Goal: Task Accomplishment & Management: Manage account settings

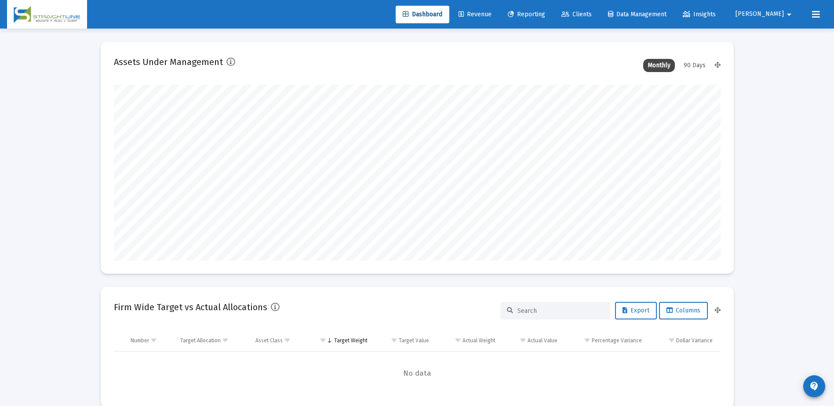
scroll to position [176, 327]
click at [492, 16] on span "Revenue" at bounding box center [475, 14] width 33 height 7
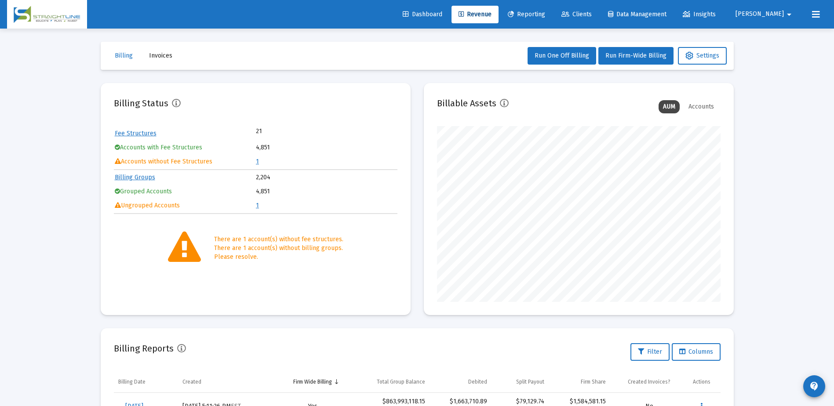
scroll to position [176, 284]
click at [705, 61] on button "Settings" at bounding box center [702, 56] width 49 height 18
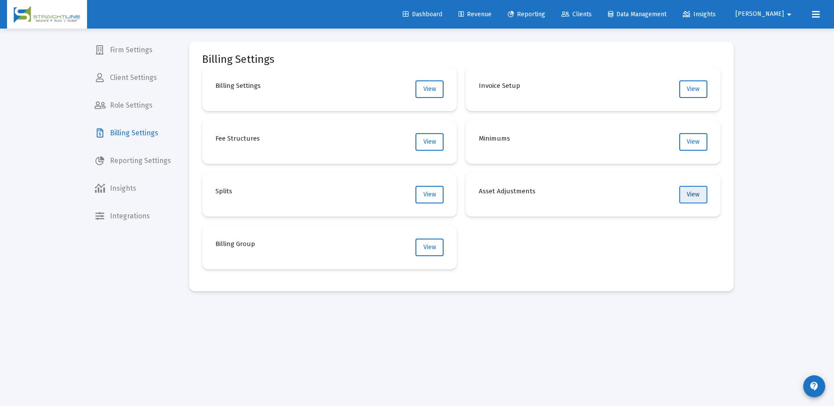
click at [685, 197] on button "View" at bounding box center [693, 195] width 28 height 18
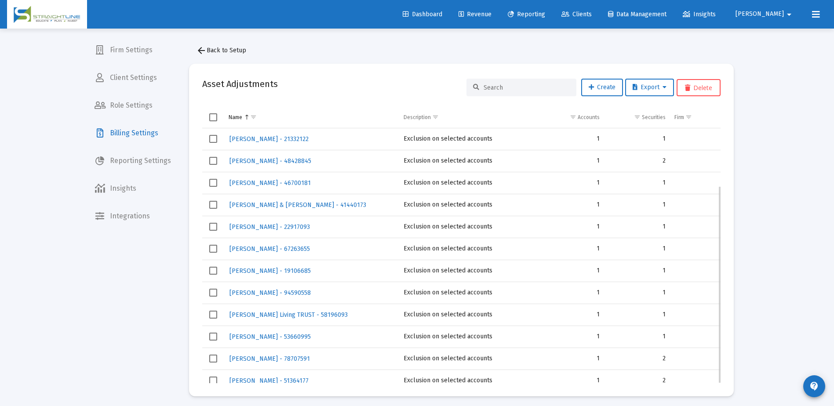
scroll to position [74, 0]
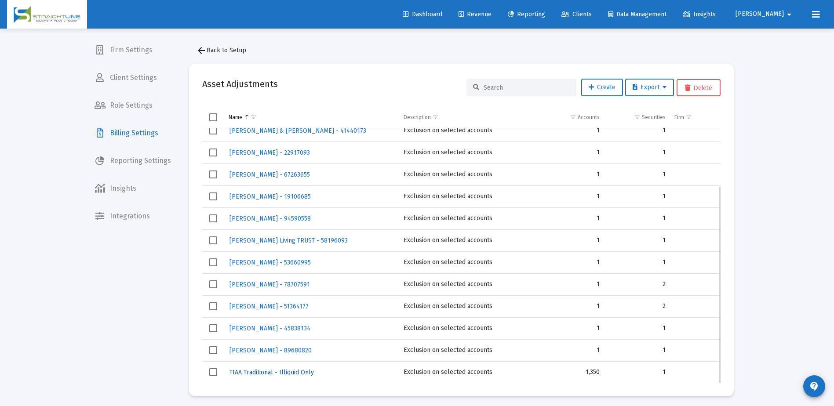
click at [286, 374] on span "TIAA Traditional - Illiquid Only" at bounding box center [272, 372] width 84 height 7
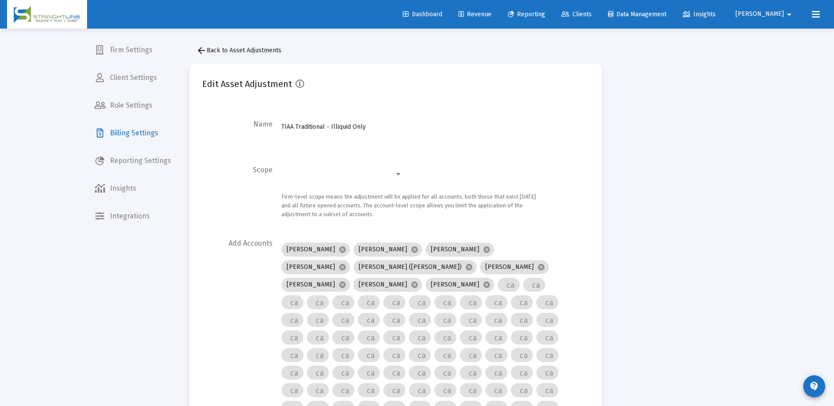
click at [201, 54] on mat-icon "arrow_back" at bounding box center [201, 50] width 11 height 11
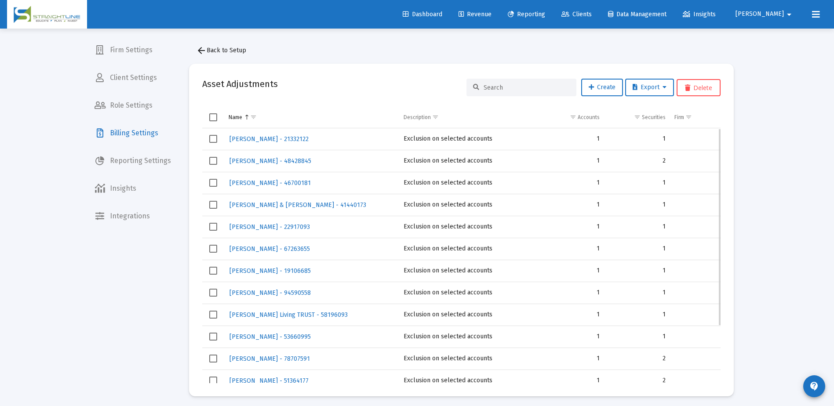
scroll to position [74, 0]
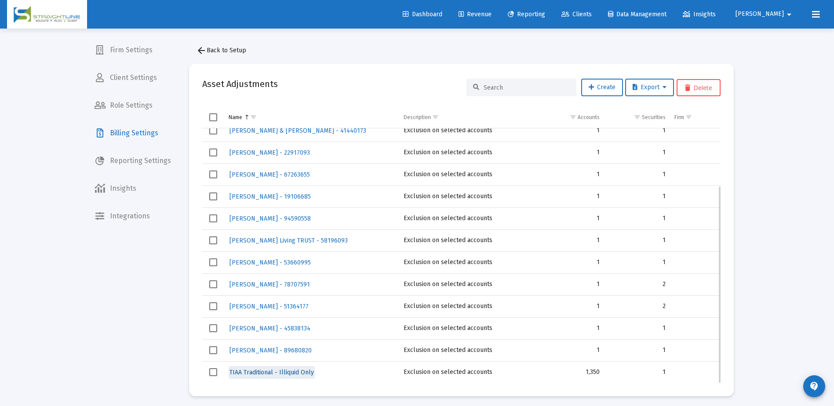
click at [284, 370] on span "TIAA Traditional - Illiquid Only" at bounding box center [272, 372] width 84 height 7
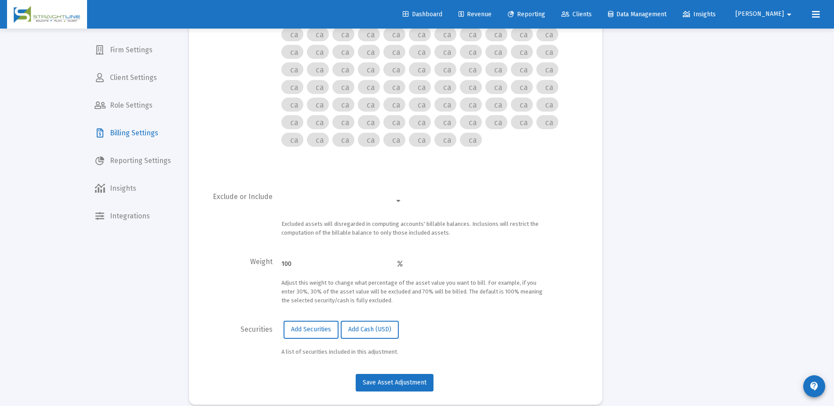
scroll to position [2292, 0]
click at [302, 321] on button "Add Securities" at bounding box center [311, 329] width 55 height 18
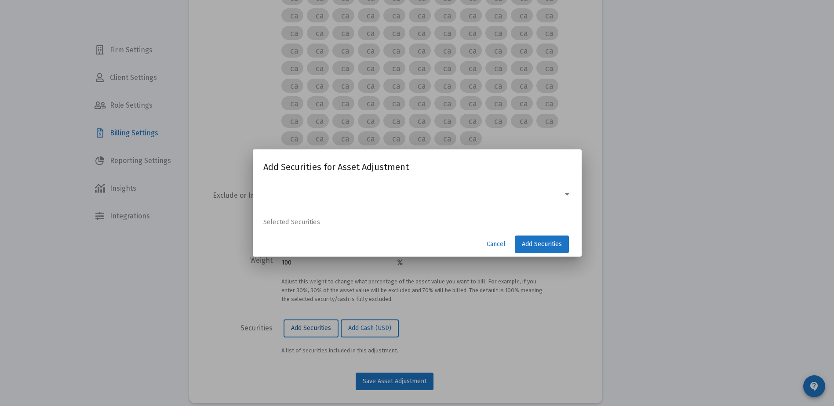
scroll to position [0, 0]
click at [489, 246] on span "Cancel" at bounding box center [496, 244] width 19 height 7
click at [491, 246] on span "Cancel" at bounding box center [496, 244] width 19 height 7
click at [616, 150] on div at bounding box center [417, 203] width 834 height 406
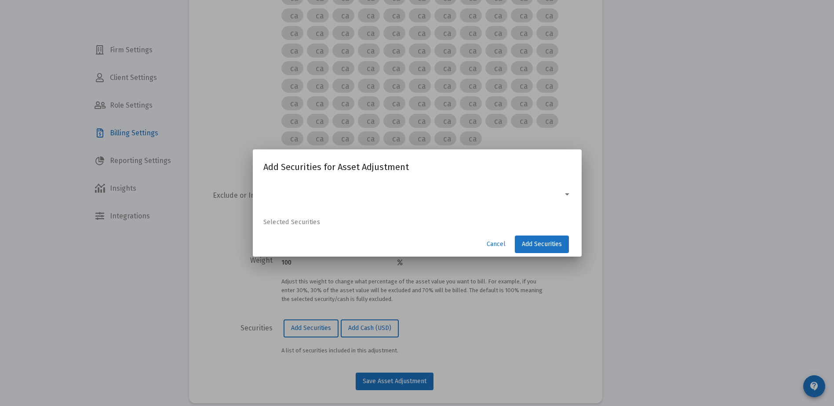
click at [565, 193] on div at bounding box center [567, 194] width 4 height 2
click at [566, 193] on div at bounding box center [567, 194] width 4 height 2
click at [503, 241] on span "Cancel" at bounding box center [496, 244] width 19 height 7
click at [652, 250] on div at bounding box center [417, 203] width 834 height 406
click at [132, 51] on div at bounding box center [417, 203] width 834 height 406
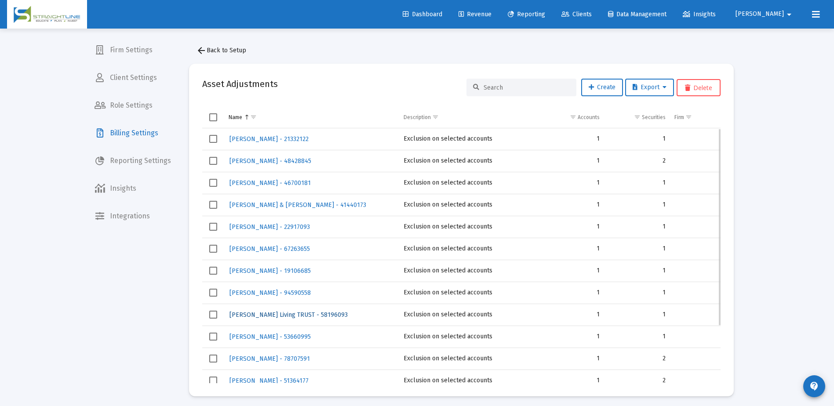
click at [265, 314] on span "[PERSON_NAME] Living TRUST - 58196093" at bounding box center [289, 314] width 118 height 7
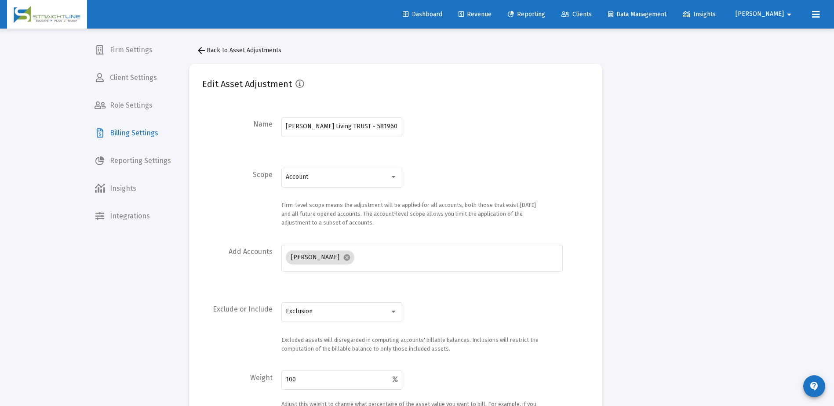
click at [211, 52] on span "arrow_back Back to Asset Adjustments" at bounding box center [238, 50] width 85 height 7
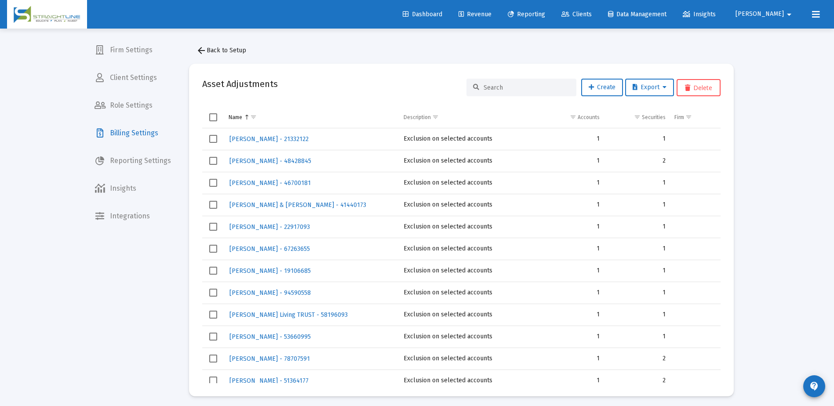
click at [771, 231] on div "Loading... Firm Settings Client Settings Role Settings Billing Settings Reporti…" at bounding box center [417, 205] width 834 height 410
click at [464, 11] on icon at bounding box center [461, 14] width 5 height 6
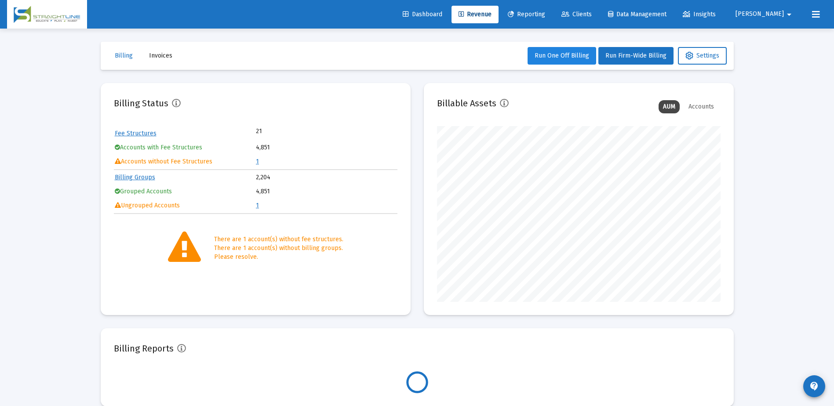
scroll to position [176, 284]
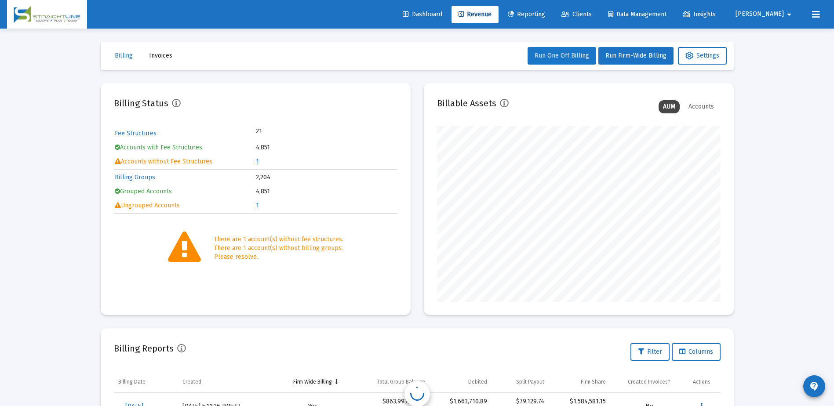
click at [575, 56] on span "Run One Off Billing" at bounding box center [562, 55] width 55 height 7
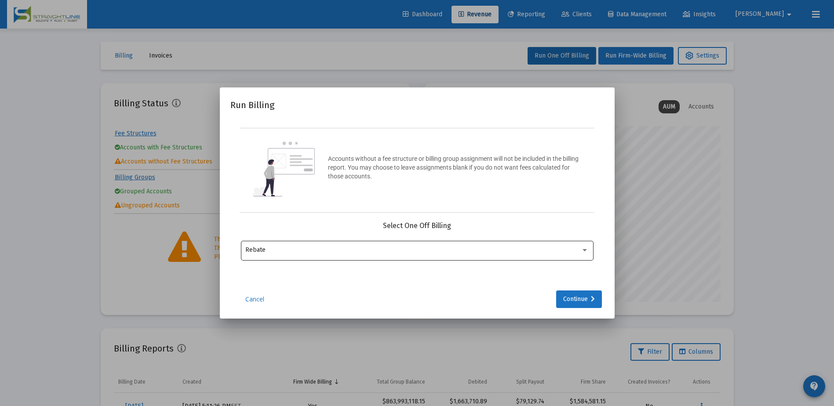
click at [511, 245] on div "Rebate" at bounding box center [416, 250] width 343 height 22
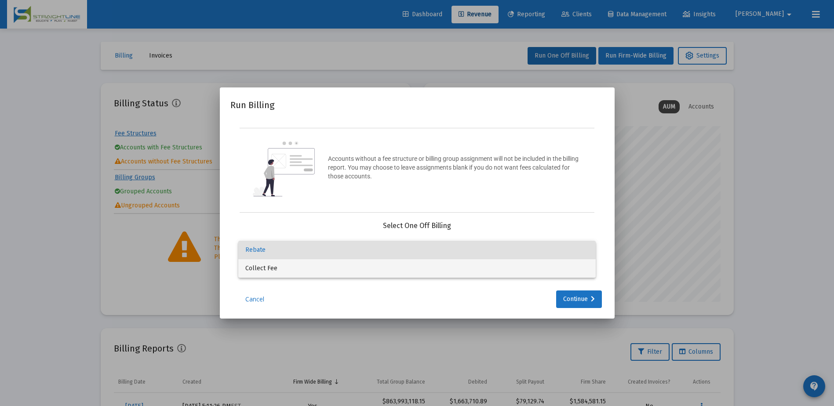
click at [497, 281] on div "Run Billing Accounts without a fee structure or billing group assignment will n…" at bounding box center [417, 203] width 834 height 406
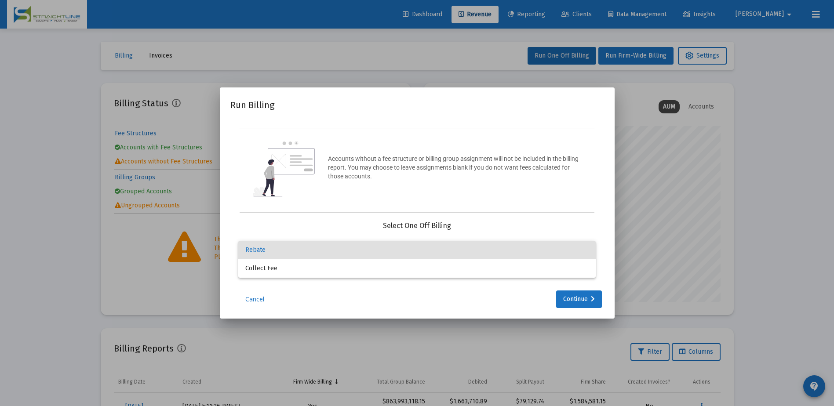
click at [497, 281] on div at bounding box center [417, 203] width 834 height 406
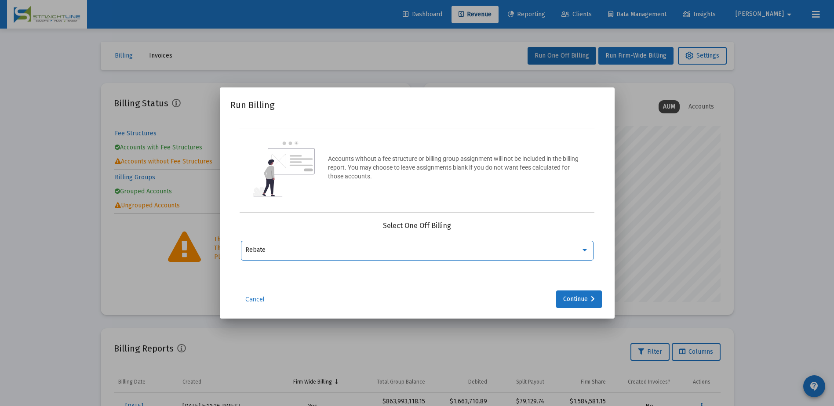
click at [491, 250] on div "Rebate" at bounding box center [413, 250] width 336 height 7
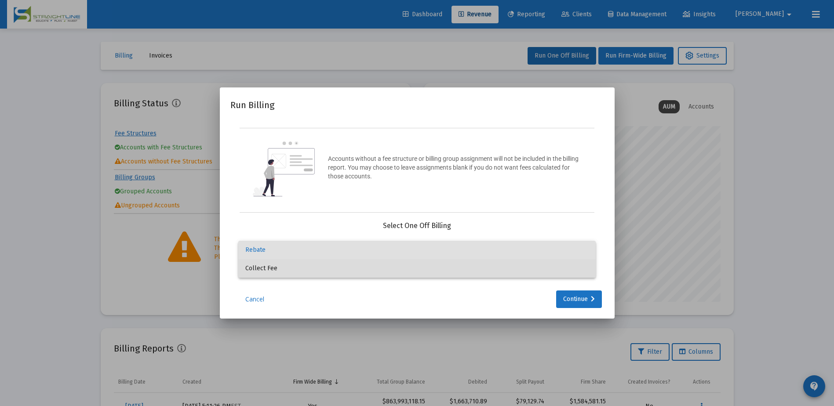
click at [491, 272] on span "Collect Fee" at bounding box center [416, 268] width 343 height 18
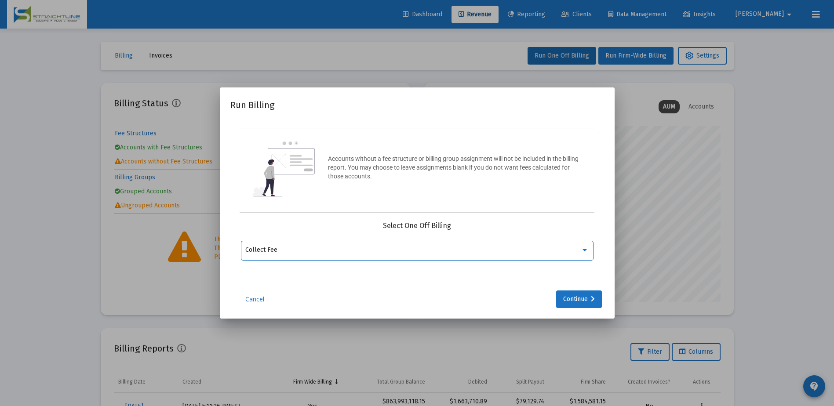
click at [744, 235] on div at bounding box center [417, 203] width 834 height 406
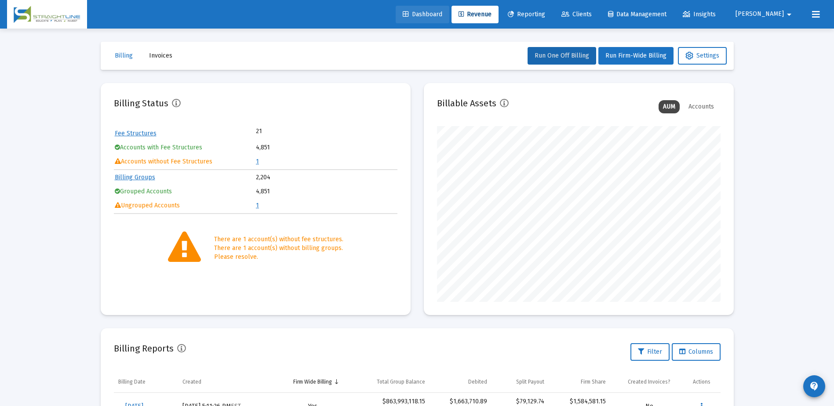
click at [442, 13] on span "Dashboard" at bounding box center [423, 14] width 40 height 7
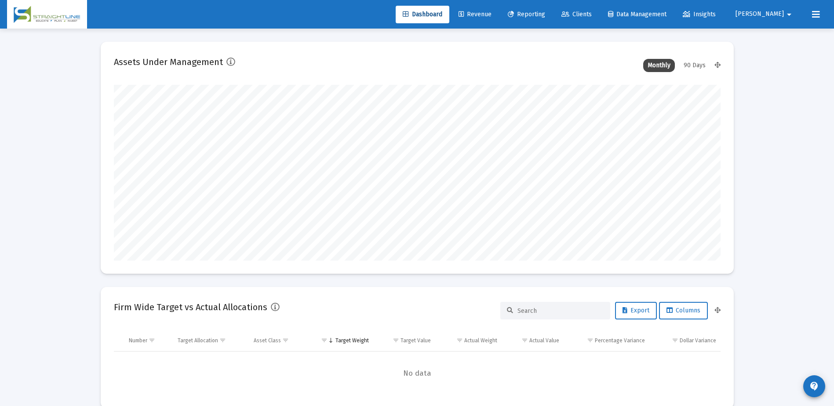
scroll to position [176, 327]
click at [499, 18] on link "Revenue" at bounding box center [475, 15] width 47 height 18
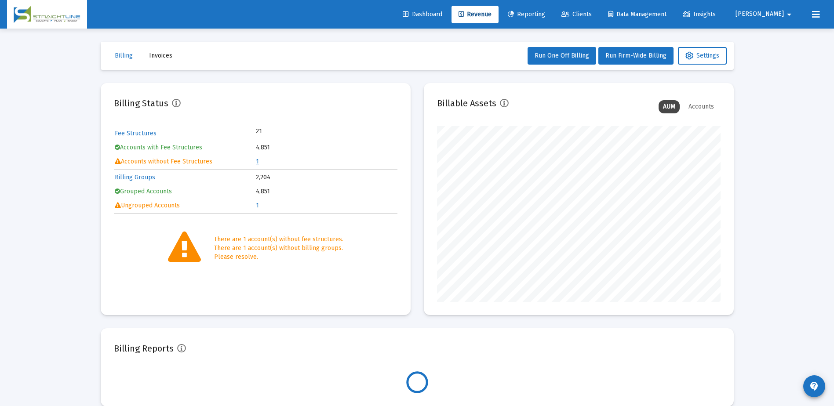
scroll to position [176, 284]
click at [706, 55] on span "Settings" at bounding box center [703, 55] width 34 height 7
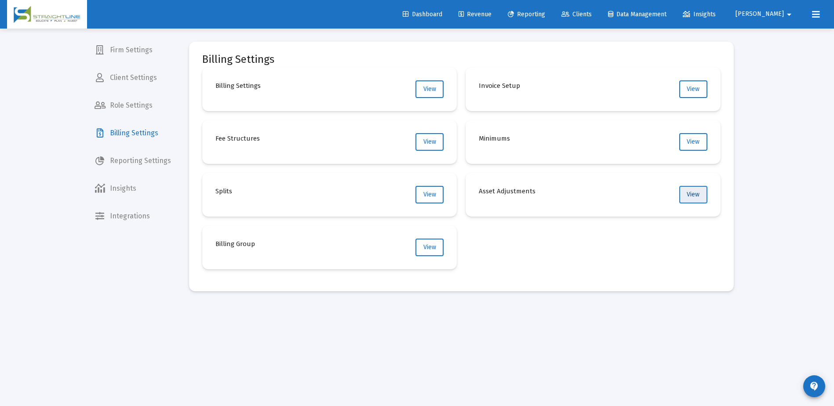
click at [688, 196] on span "View" at bounding box center [693, 194] width 13 height 7
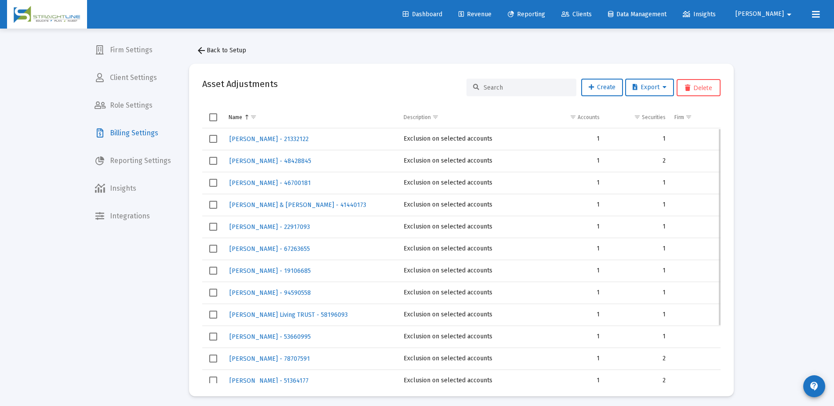
scroll to position [74, 0]
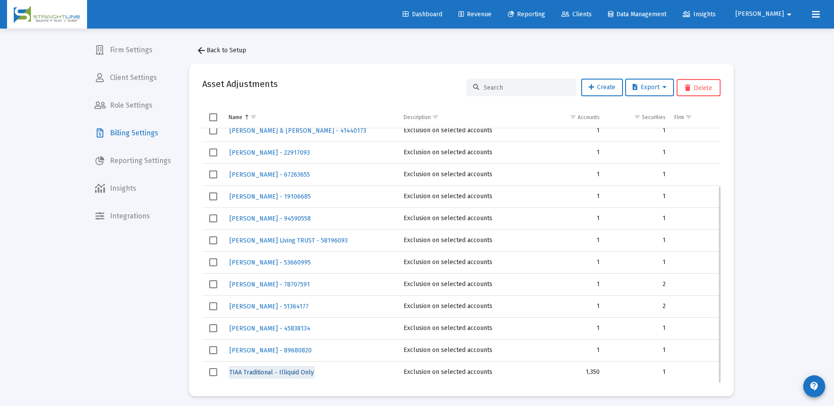
click at [297, 372] on span "TIAA Traditional - Illiquid Only" at bounding box center [272, 372] width 84 height 7
